Goal: Task Accomplishment & Management: Manage account settings

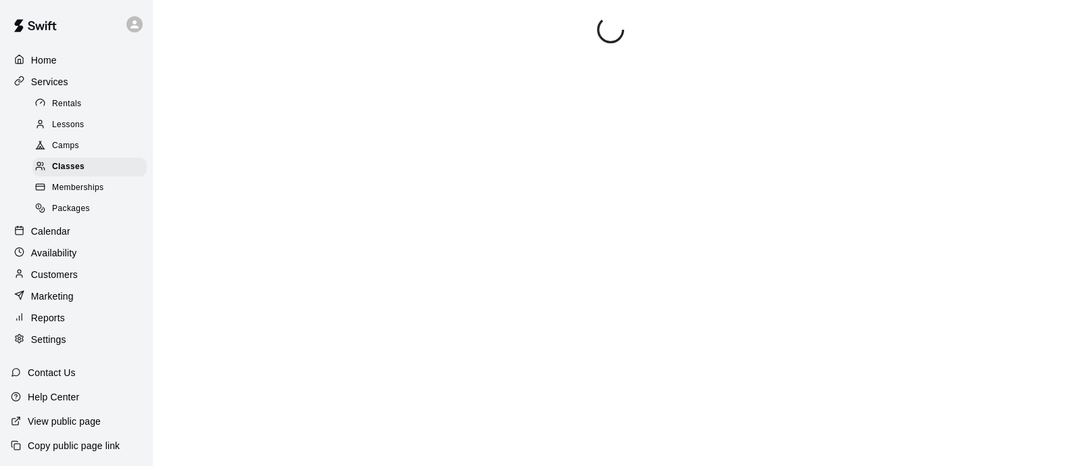
click at [49, 57] on p "Home" at bounding box center [44, 60] width 26 height 14
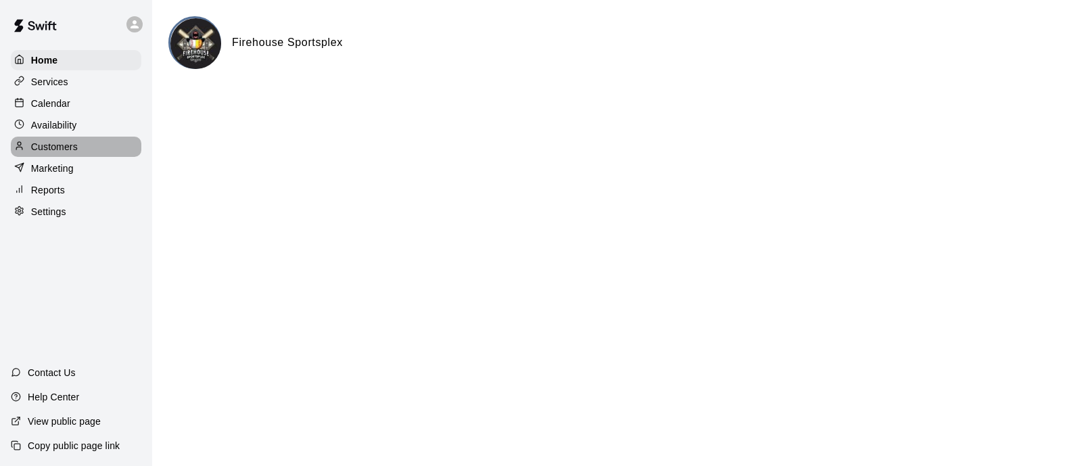
drag, startPoint x: 49, startPoint y: 57, endPoint x: 43, endPoint y: 154, distance: 96.9
click at [43, 154] on p "Customers" at bounding box center [54, 147] width 47 height 14
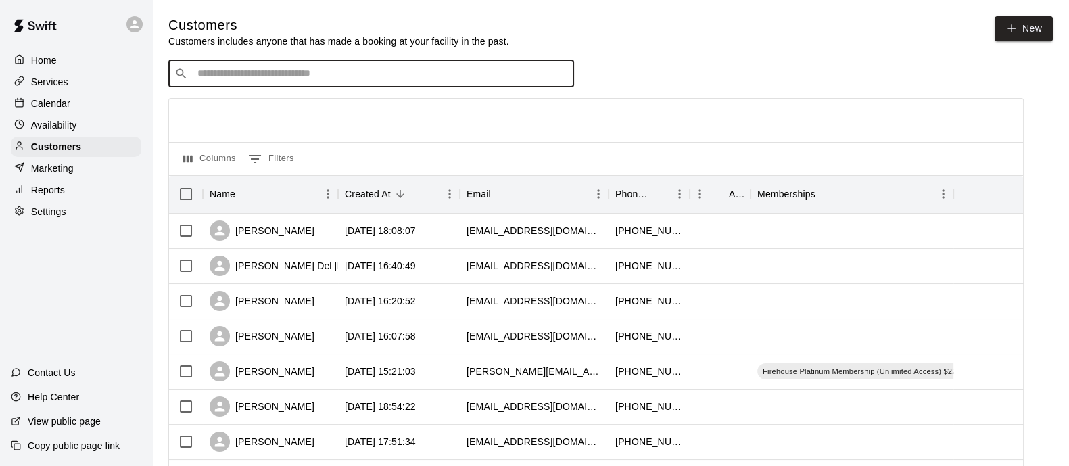
click at [352, 69] on input "Search customers by name or email" at bounding box center [380, 74] width 375 height 14
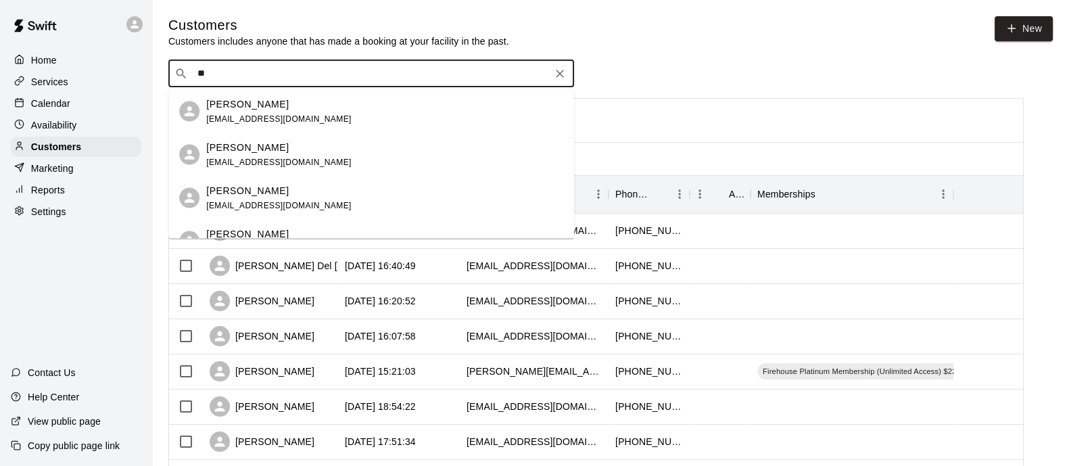
type input "*"
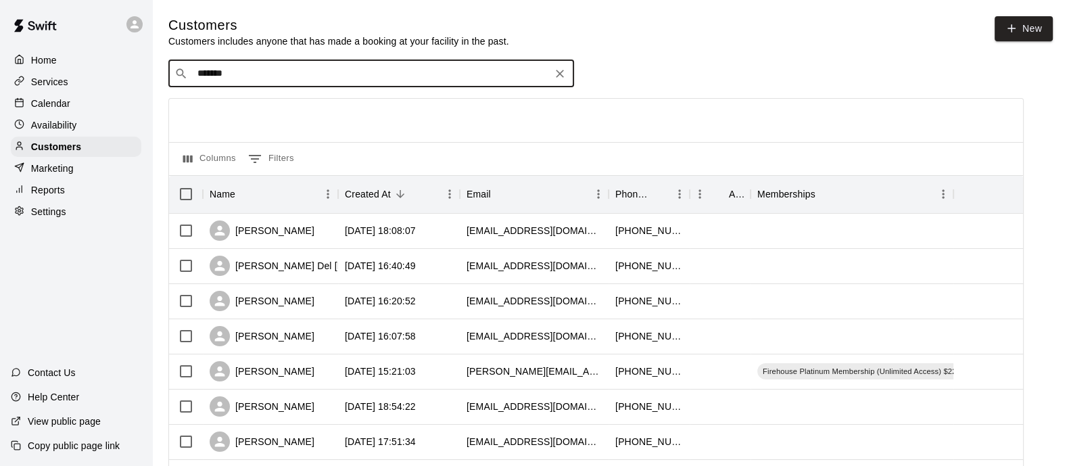
type input "********"
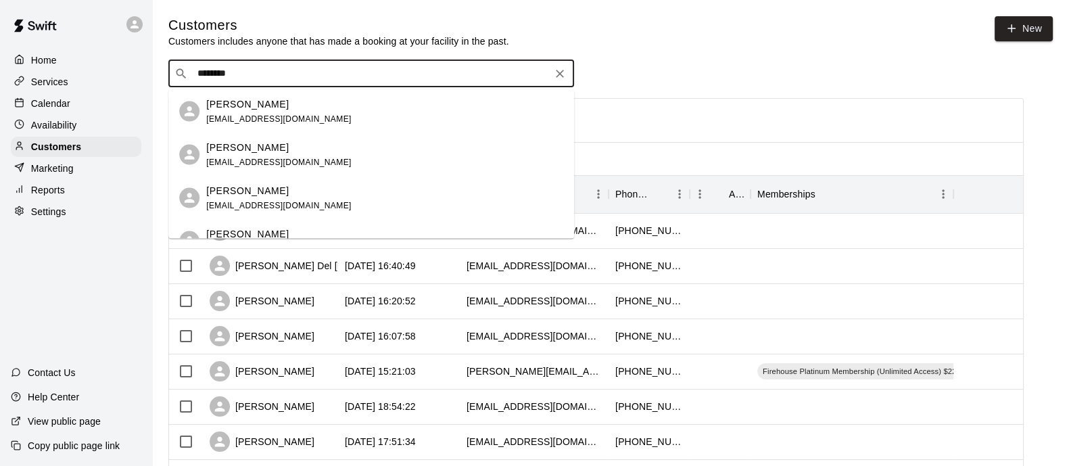
click at [287, 112] on div "[PERSON_NAME] [EMAIL_ADDRESS][DOMAIN_NAME]" at bounding box center [278, 111] width 145 height 29
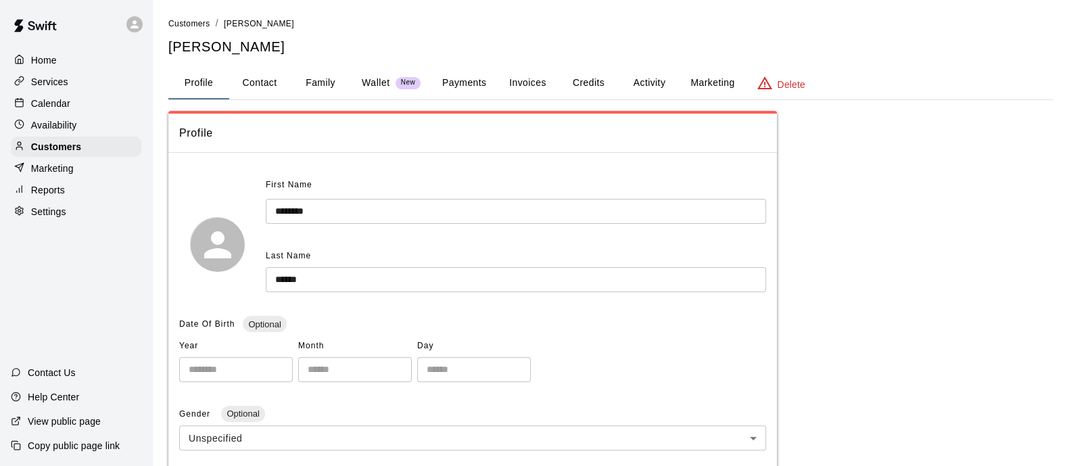
click at [277, 89] on button "Contact" at bounding box center [259, 83] width 61 height 32
select select "**"
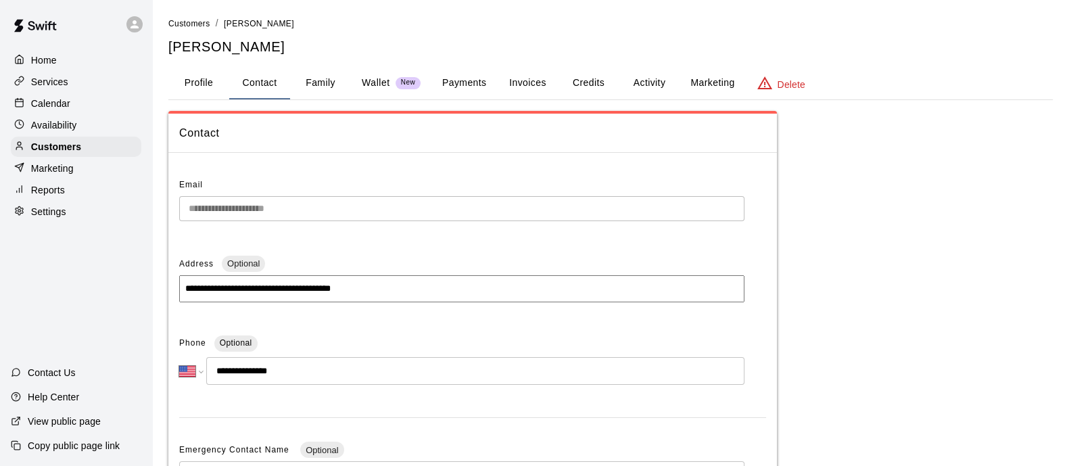
click at [326, 81] on button "Family" at bounding box center [320, 83] width 61 height 32
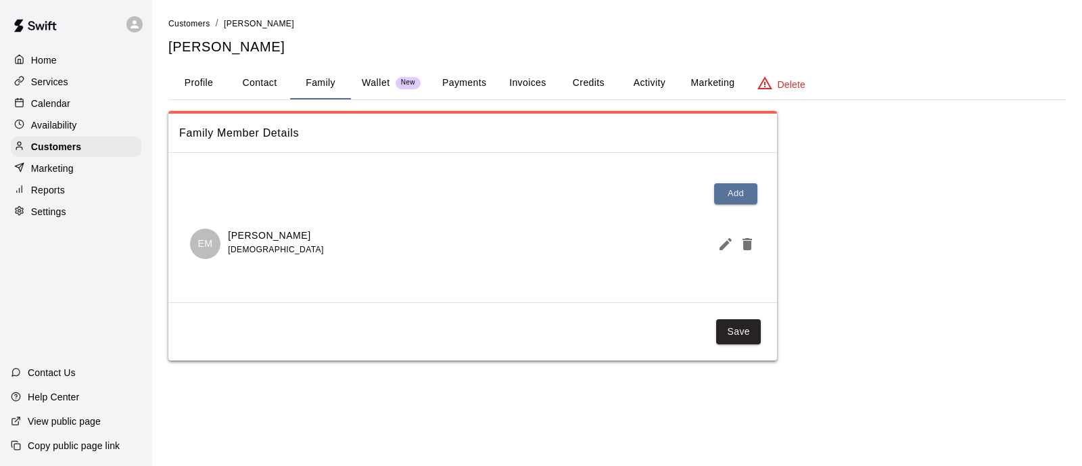
click at [204, 91] on button "Profile" at bounding box center [198, 83] width 61 height 32
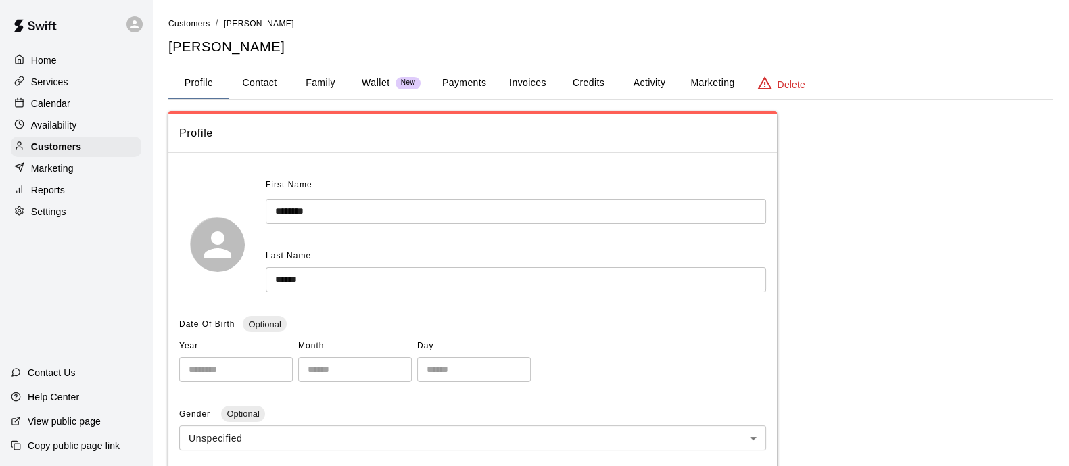
click at [204, 91] on button "Profile" at bounding box center [198, 83] width 61 height 32
click at [84, 150] on div "Customers" at bounding box center [76, 147] width 131 height 20
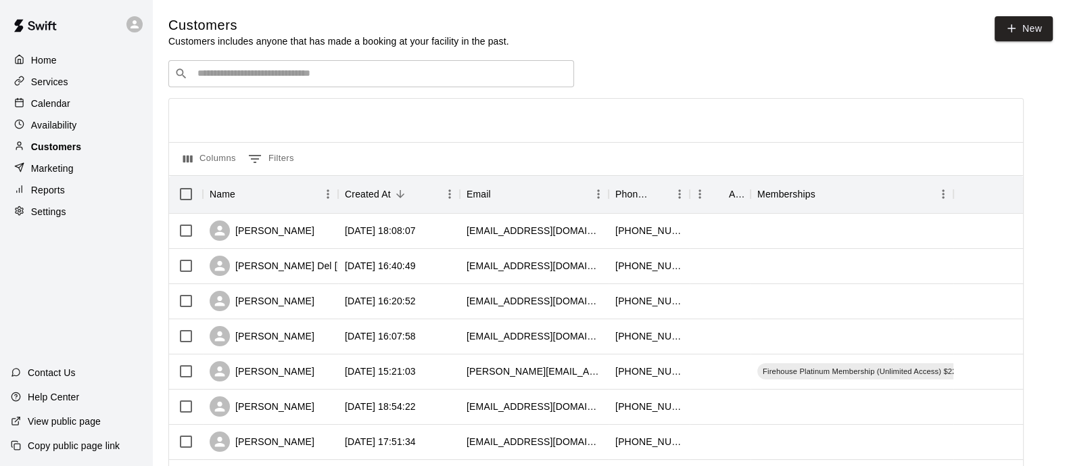
click at [51, 152] on p "Customers" at bounding box center [56, 147] width 50 height 14
click at [240, 75] on input "Search customers by name or email" at bounding box center [380, 74] width 375 height 14
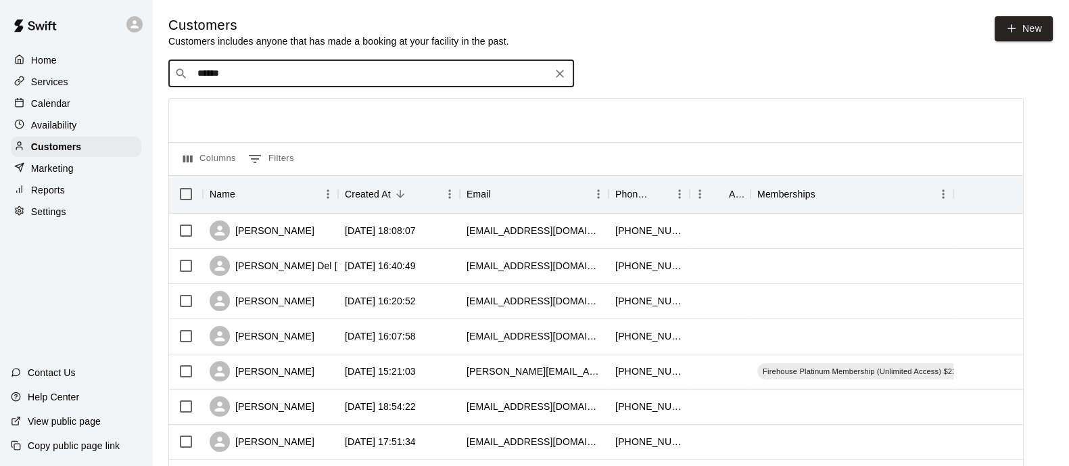
type input "*******"
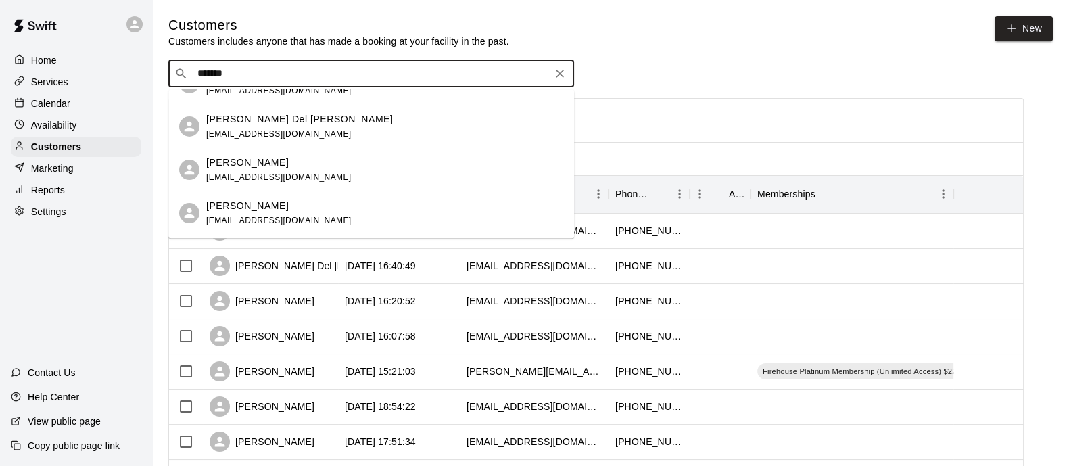
scroll to position [76, 0]
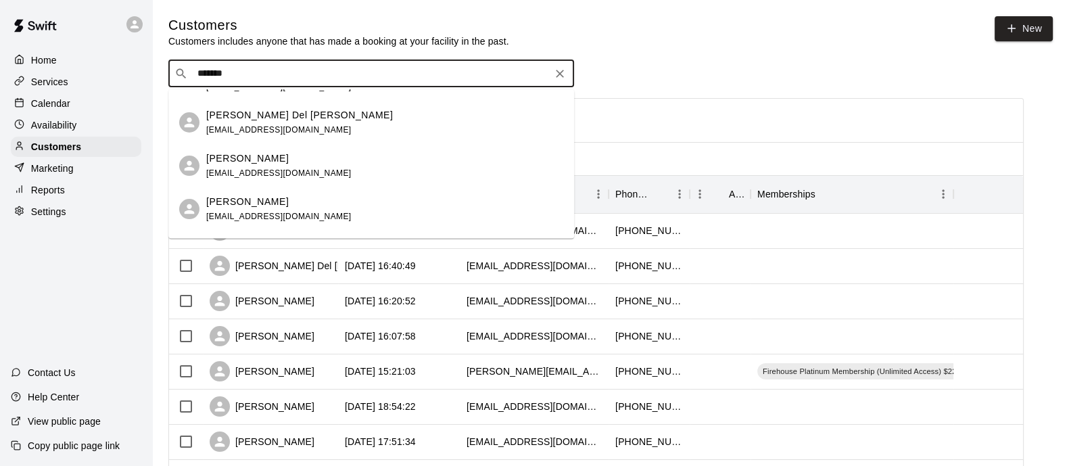
click at [262, 164] on div "[PERSON_NAME] [EMAIL_ADDRESS][DOMAIN_NAME]" at bounding box center [278, 165] width 145 height 29
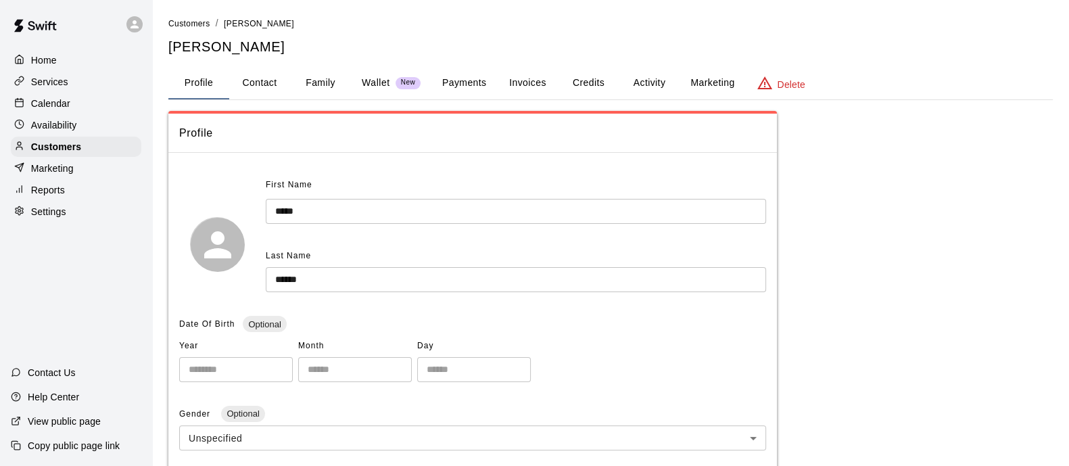
click at [312, 76] on button "Family" at bounding box center [320, 83] width 61 height 32
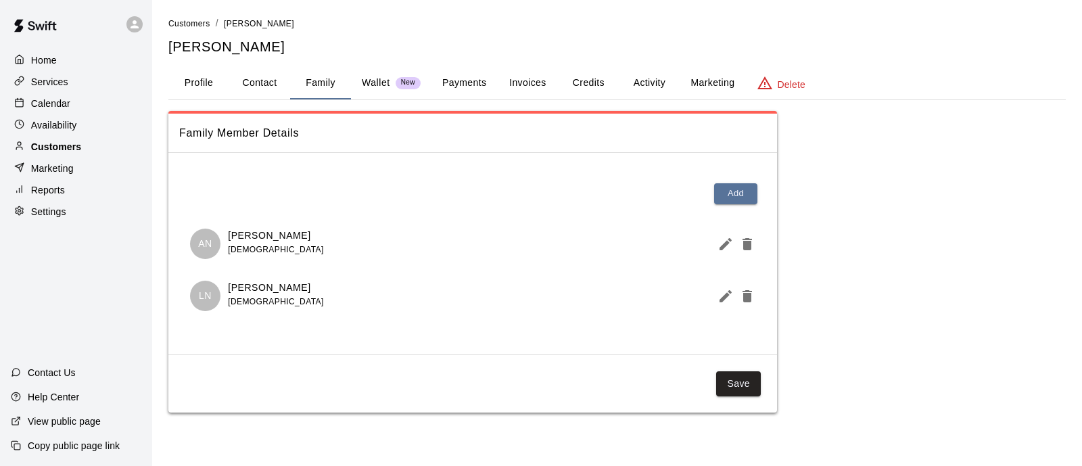
click at [123, 157] on div "Customers" at bounding box center [76, 147] width 131 height 20
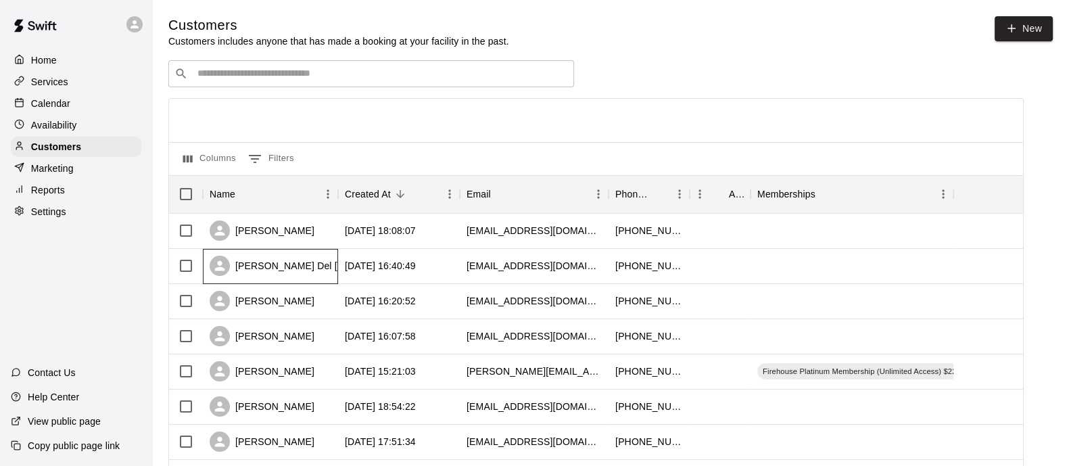
click at [300, 271] on div "[PERSON_NAME] Del [PERSON_NAME]" at bounding box center [312, 266] width 204 height 20
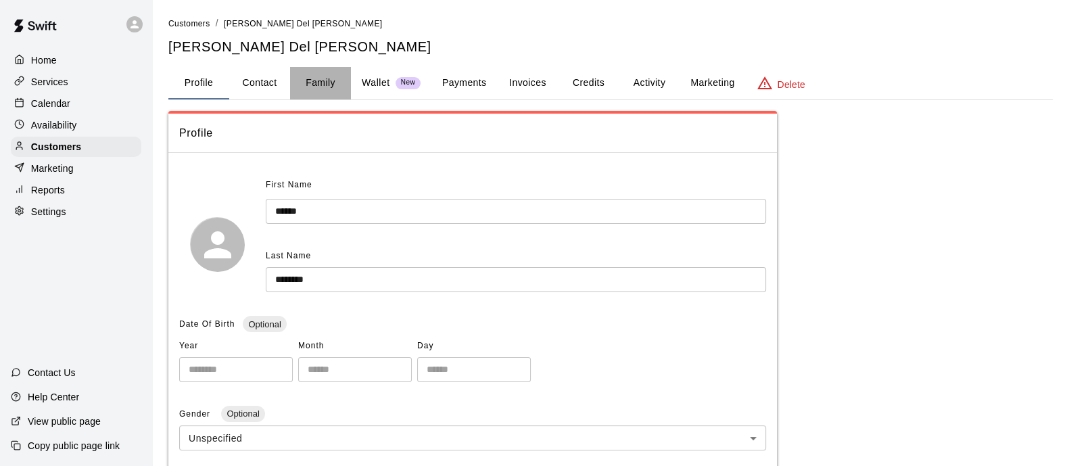
click at [327, 79] on button "Family" at bounding box center [320, 83] width 61 height 32
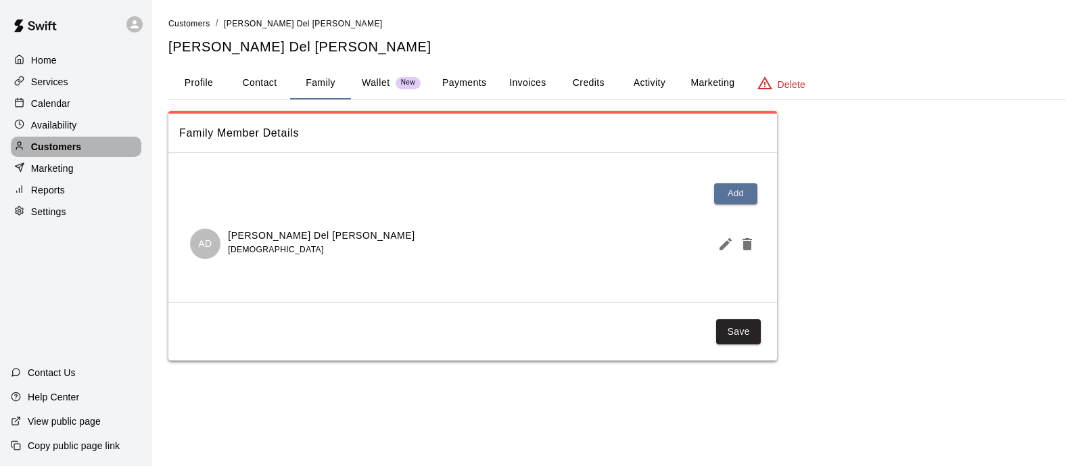
click at [51, 150] on p "Customers" at bounding box center [56, 147] width 50 height 14
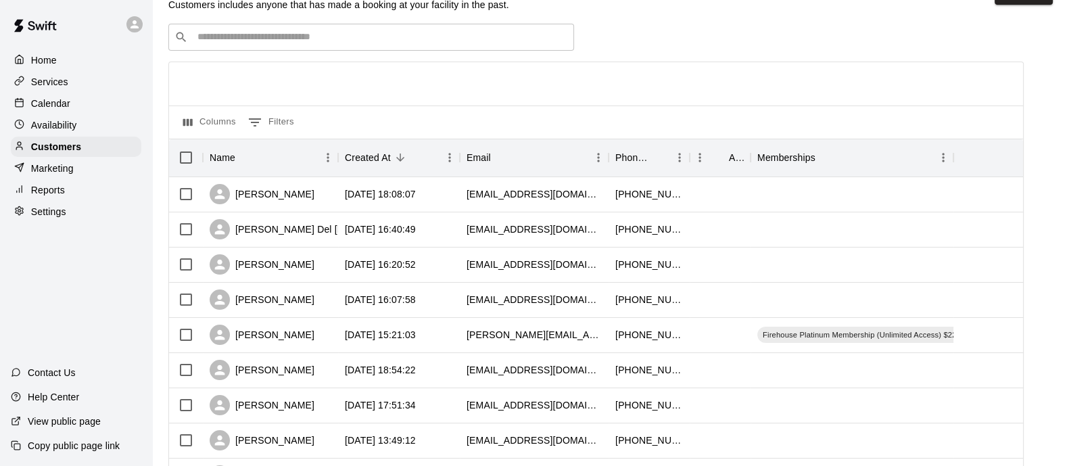
scroll to position [34, 0]
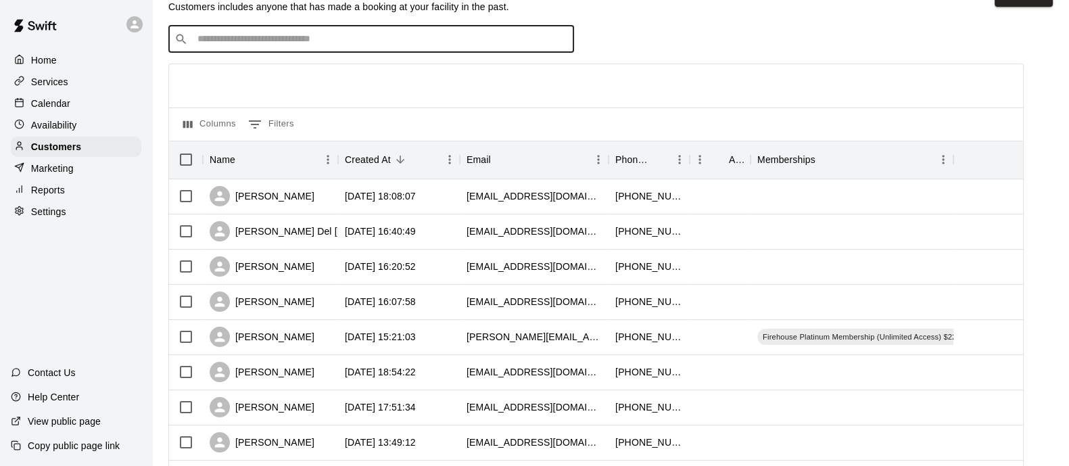
click at [402, 46] on input "Search customers by name or email" at bounding box center [380, 39] width 375 height 14
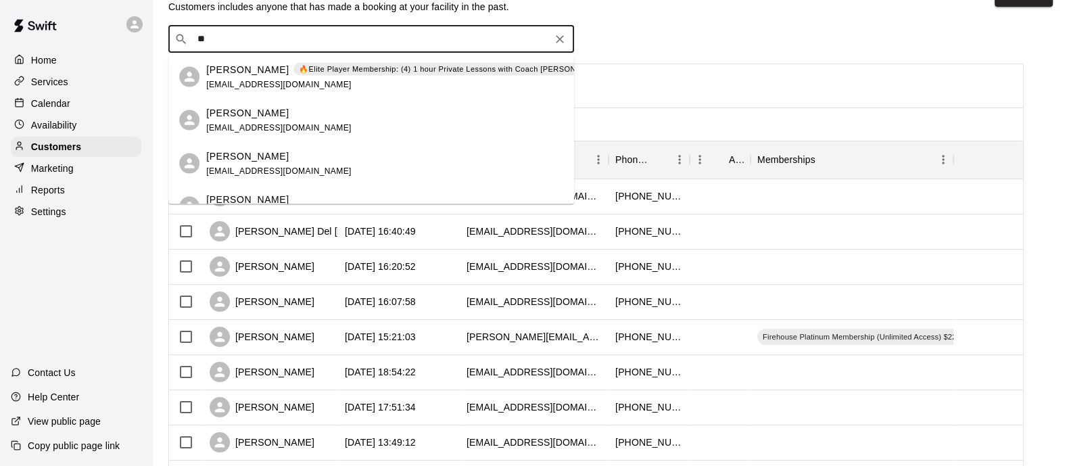
type input "*"
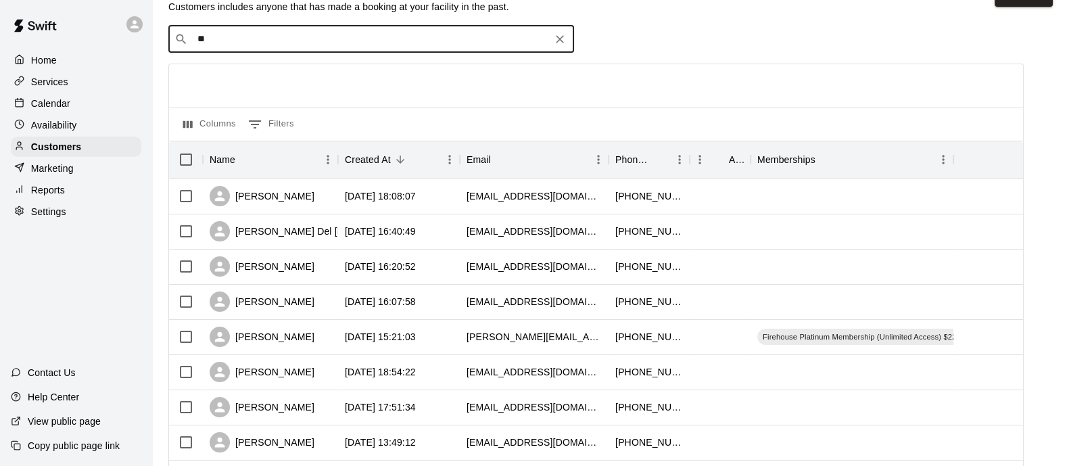
type input "*"
type input "******"
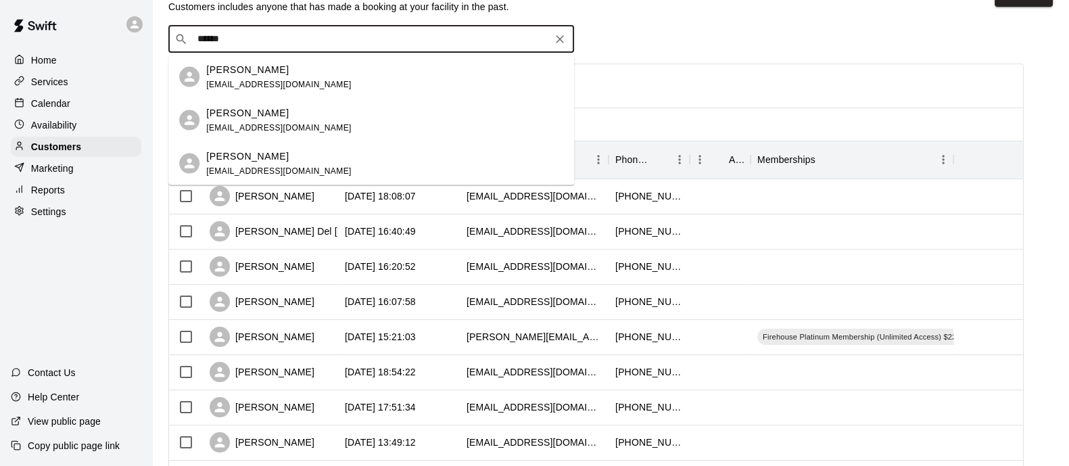
click at [285, 152] on div "[PERSON_NAME]" at bounding box center [278, 156] width 145 height 14
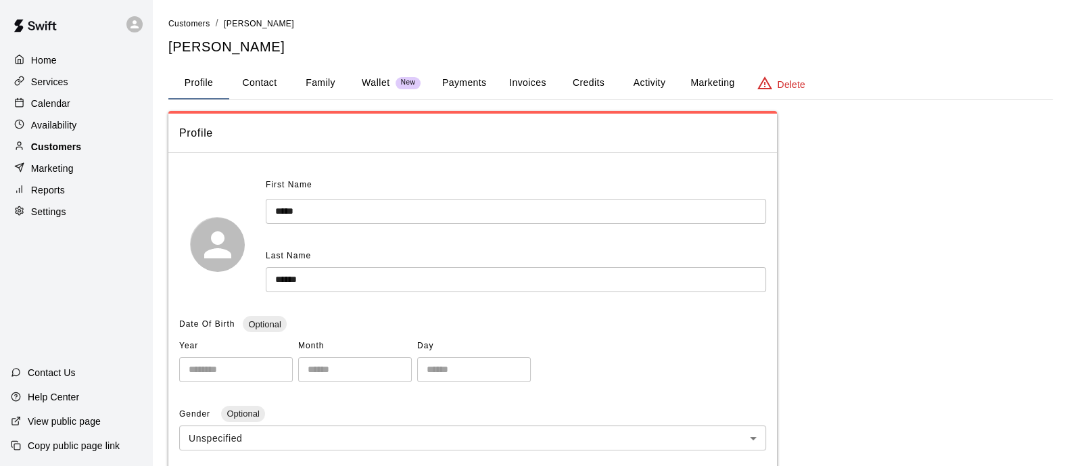
click at [85, 149] on div "Customers" at bounding box center [76, 147] width 131 height 20
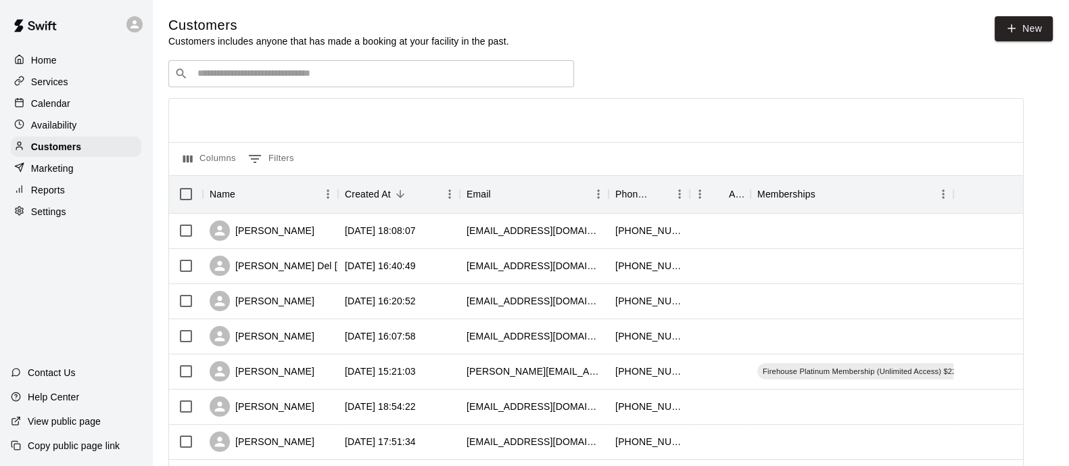
click at [387, 68] on div "​ ​" at bounding box center [371, 73] width 406 height 27
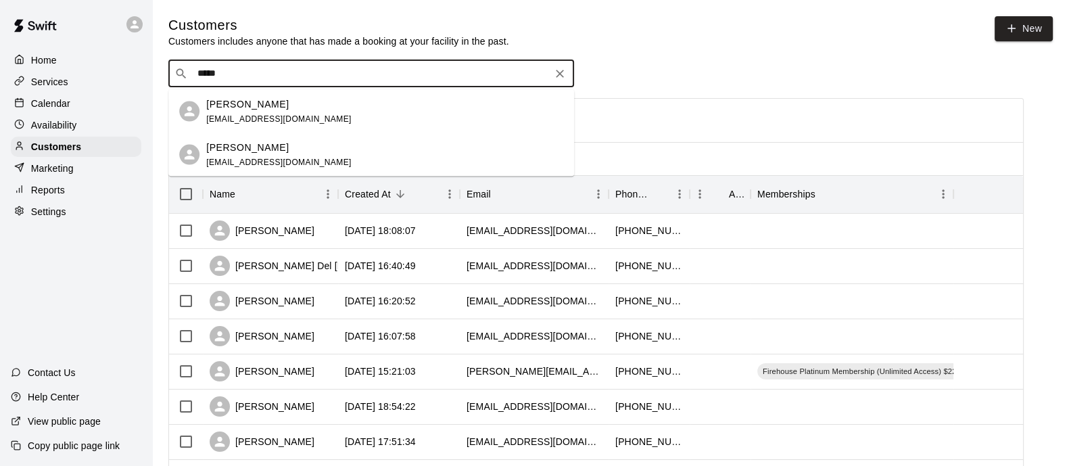
type input "*****"
click at [721, 70] on div "​ ***** ​" at bounding box center [596, 73] width 856 height 27
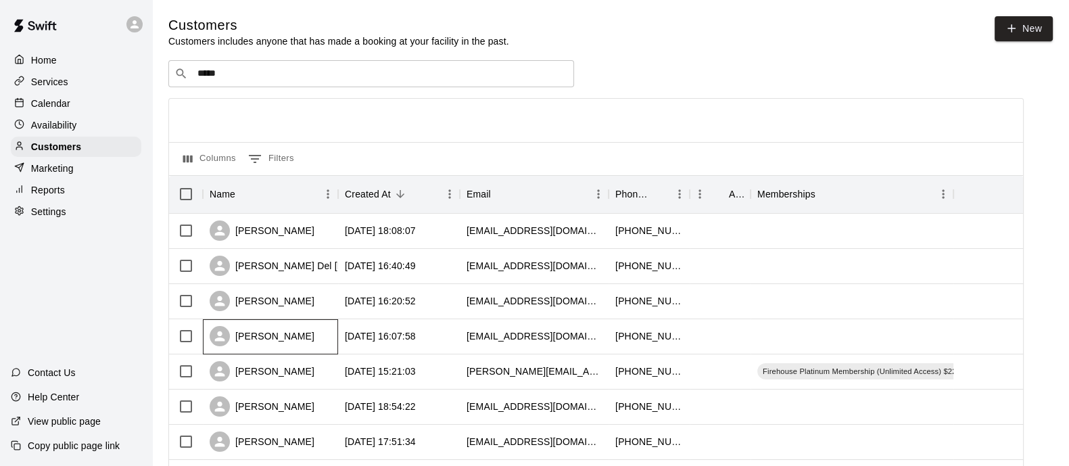
click at [288, 332] on div "[PERSON_NAME]" at bounding box center [262, 336] width 105 height 20
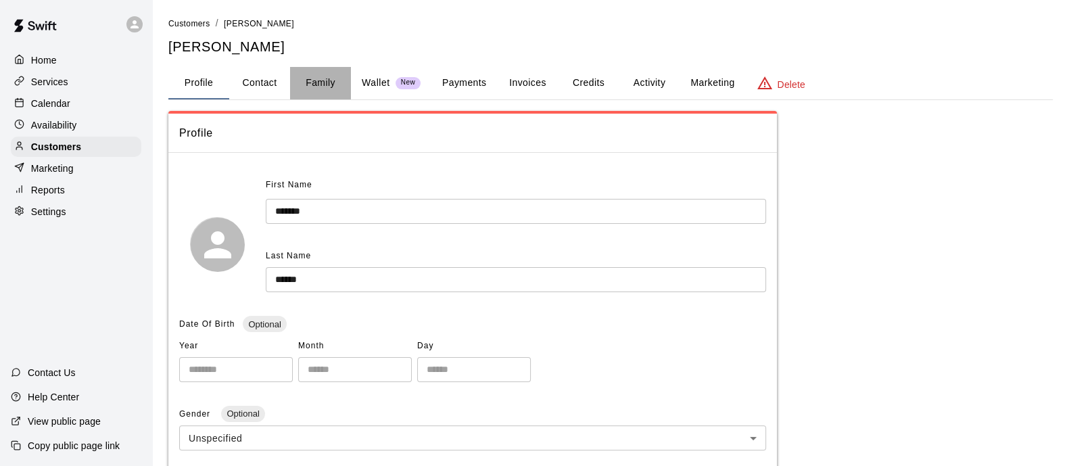
click at [326, 77] on button "Family" at bounding box center [320, 83] width 61 height 32
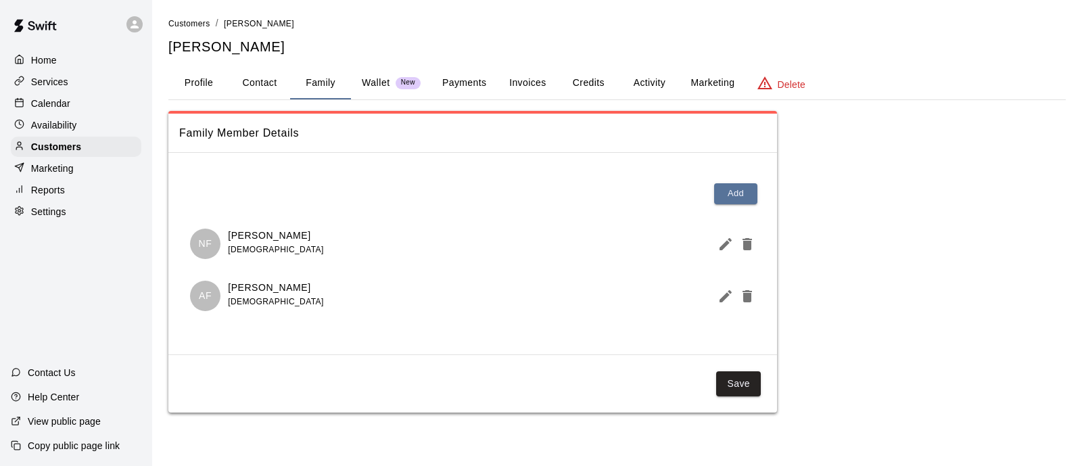
click at [41, 54] on p "Home" at bounding box center [44, 60] width 26 height 14
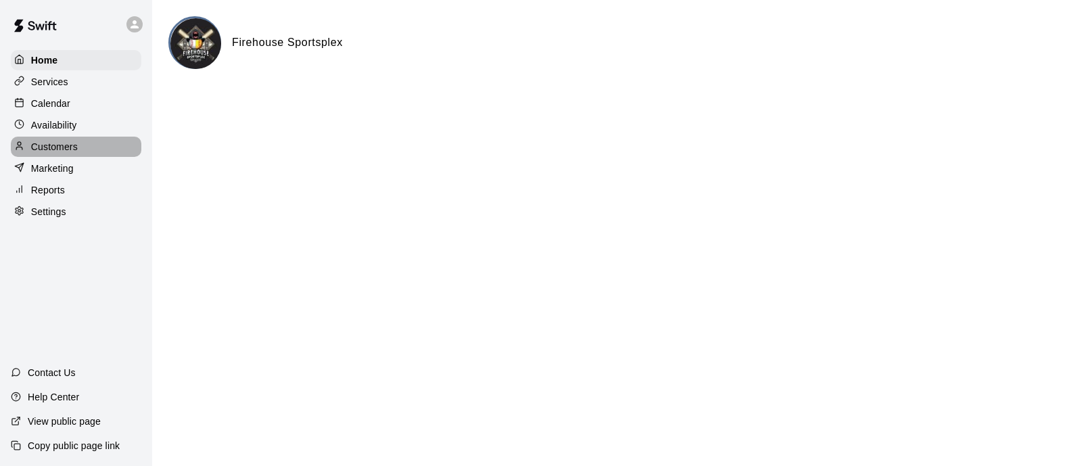
click at [87, 147] on div "Customers" at bounding box center [76, 147] width 131 height 20
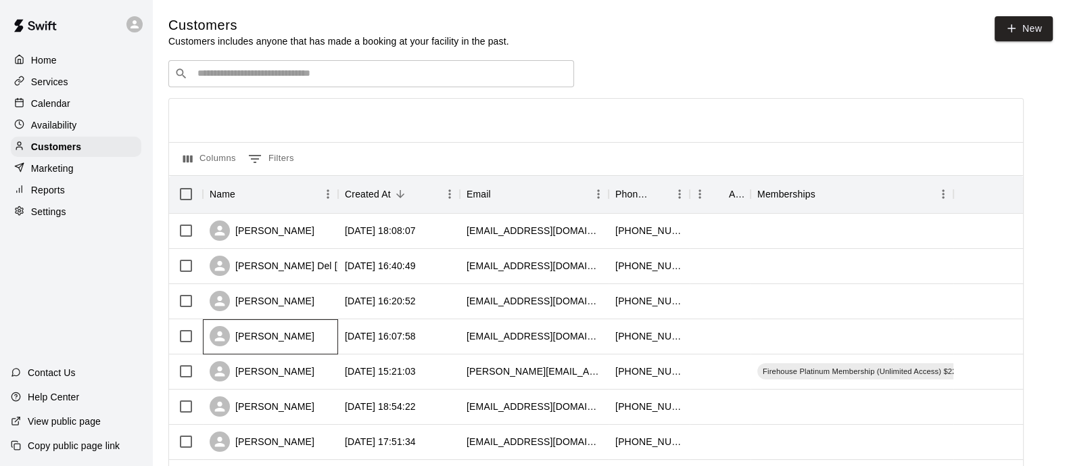
click at [278, 339] on div "[PERSON_NAME]" at bounding box center [262, 336] width 105 height 20
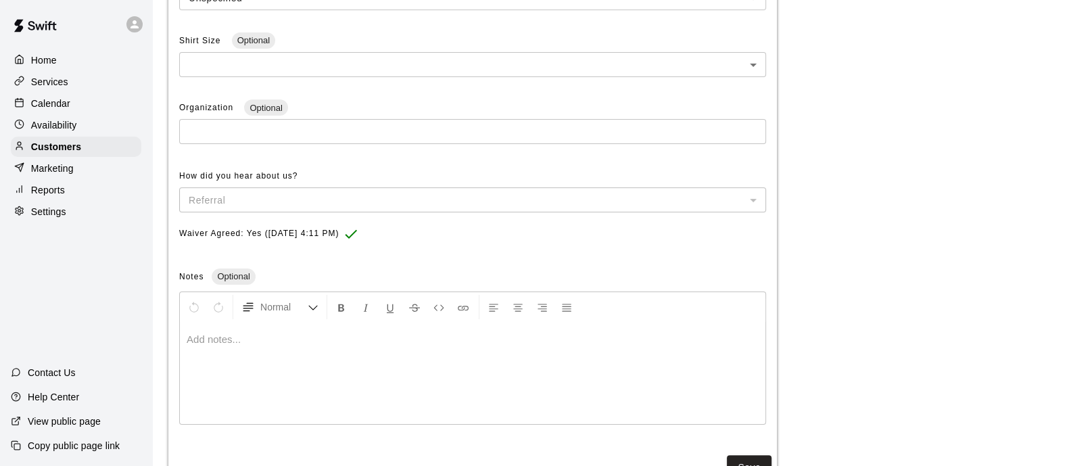
scroll to position [490, 0]
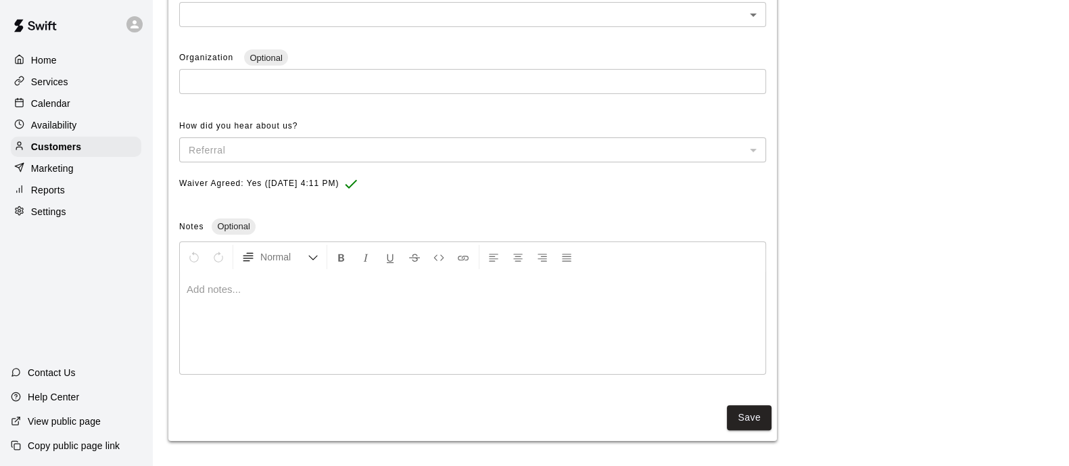
click at [434, 298] on div at bounding box center [473, 323] width 586 height 101
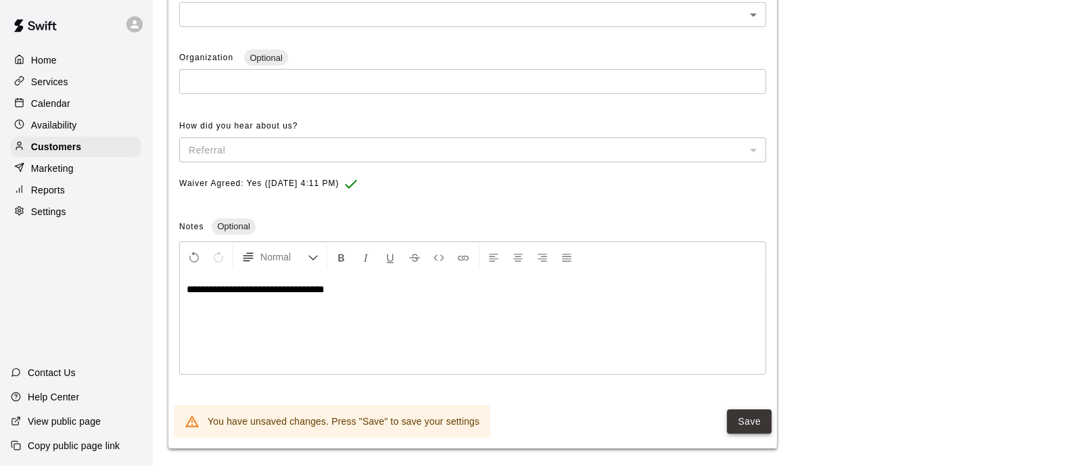
click at [737, 421] on button "Save" at bounding box center [749, 421] width 45 height 25
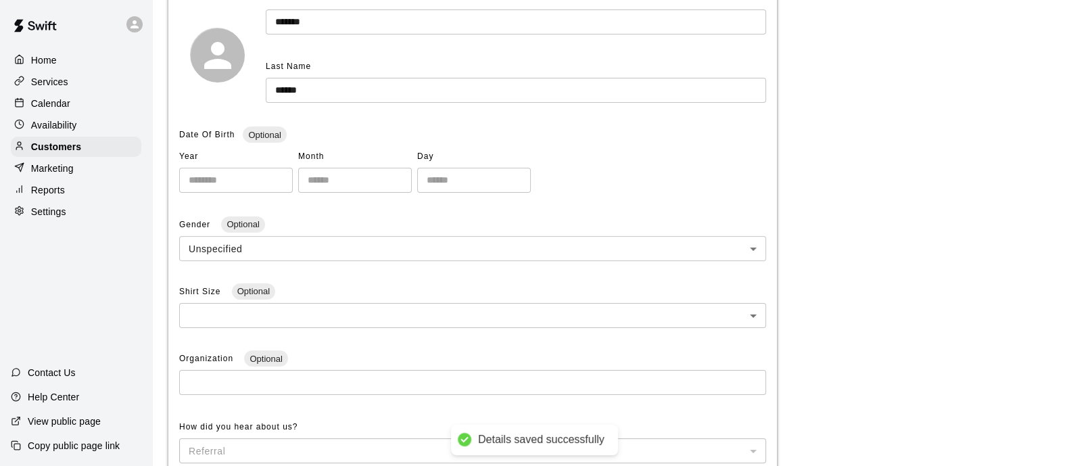
scroll to position [186, 0]
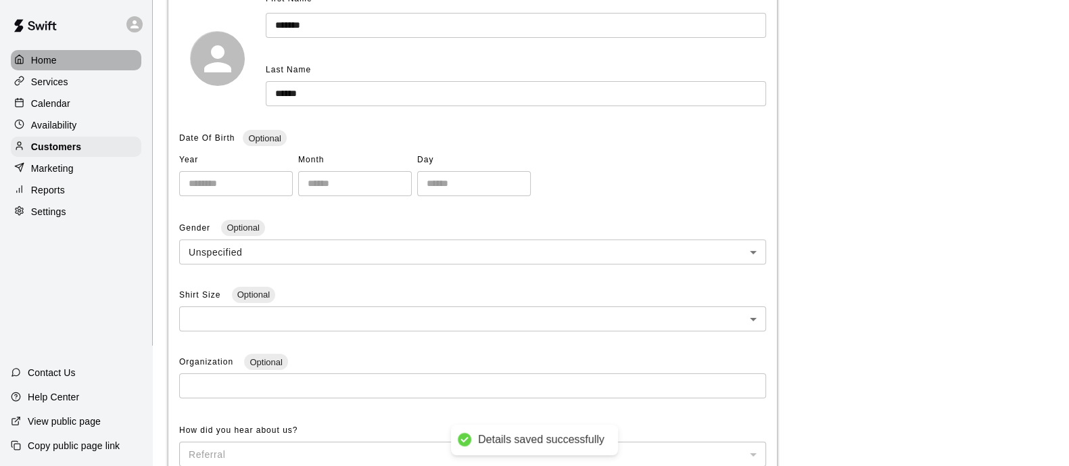
click at [40, 60] on p "Home" at bounding box center [44, 60] width 26 height 14
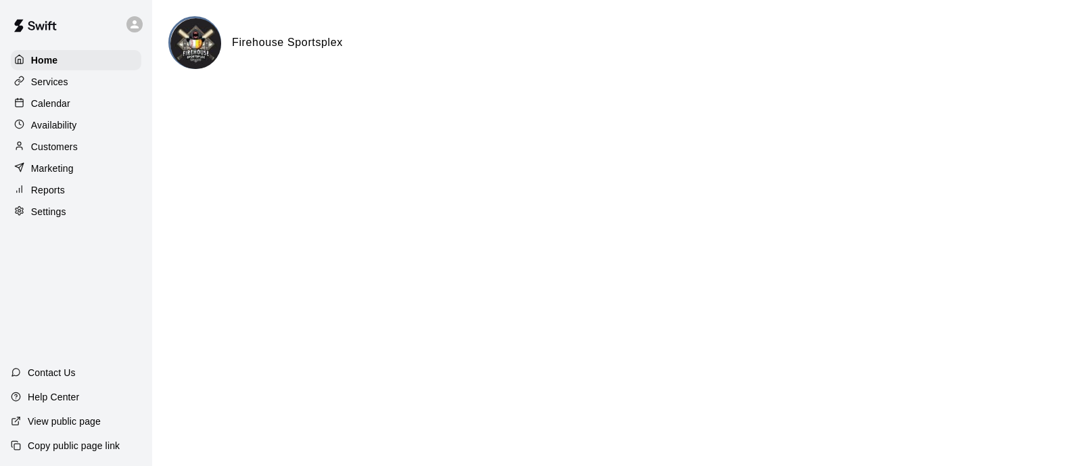
click at [70, 76] on div "Services" at bounding box center [76, 82] width 131 height 20
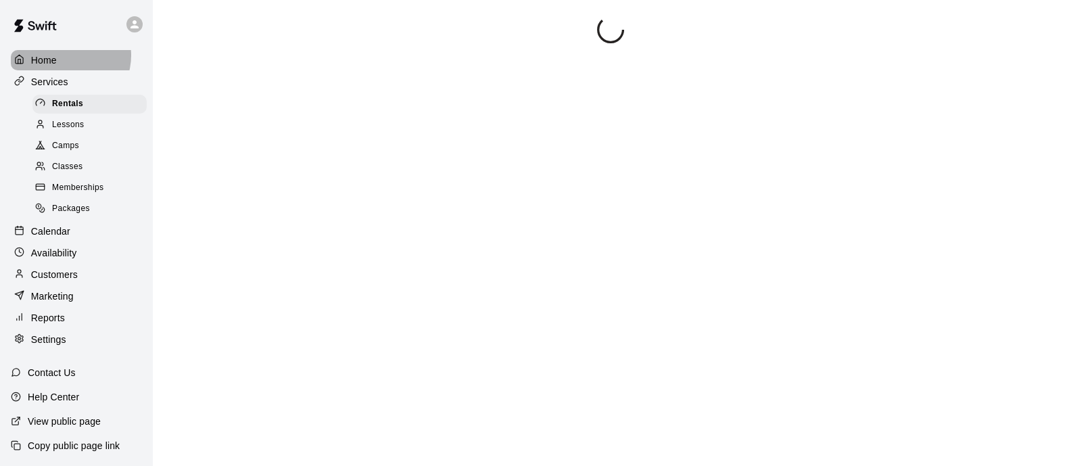
click at [66, 56] on div "Home" at bounding box center [76, 60] width 131 height 20
